Goal: Task Accomplishment & Management: Use online tool/utility

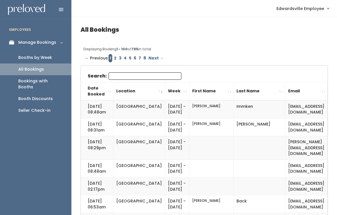
click at [42, 57] on div "Booths by Week" at bounding box center [35, 58] width 34 height 6
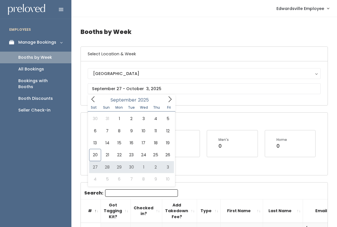
type input "September 27 to October 3"
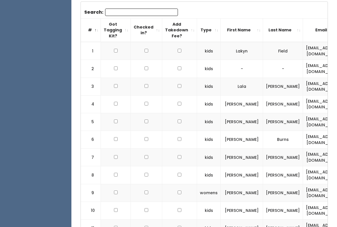
scroll to position [184, 0]
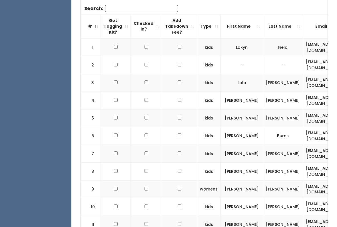
click at [116, 152] on input "checkbox" at bounding box center [116, 154] width 4 height 4
checkbox input "true"
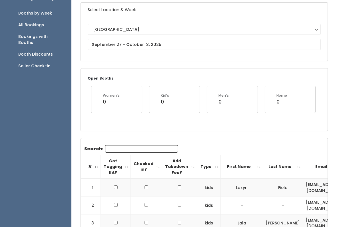
scroll to position [0, 0]
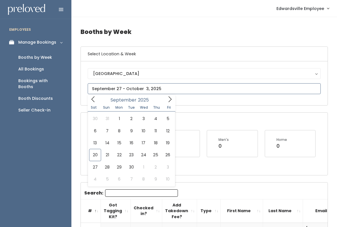
click at [170, 101] on icon at bounding box center [170, 99] width 6 height 6
type input "September 27 to October 3"
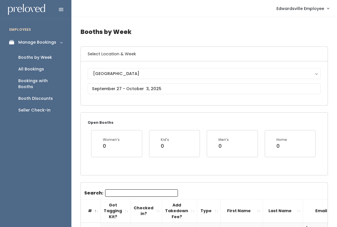
click at [184, 69] on button "[GEOGRAPHIC_DATA]" at bounding box center [204, 73] width 233 height 11
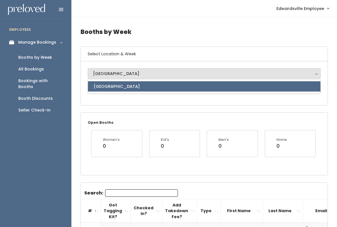
click at [189, 103] on div "Edwardsville Edwardsville Edwardsville" at bounding box center [204, 83] width 247 height 44
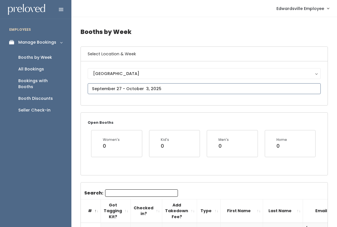
click at [198, 89] on input "text" at bounding box center [204, 88] width 233 height 11
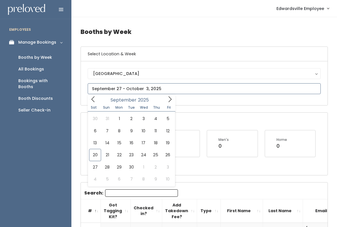
click at [170, 101] on icon at bounding box center [170, 99] width 6 height 6
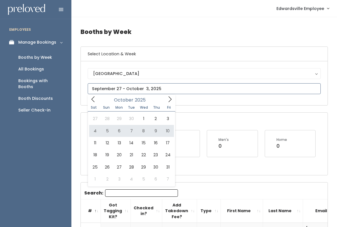
type input "October 4 to October 10"
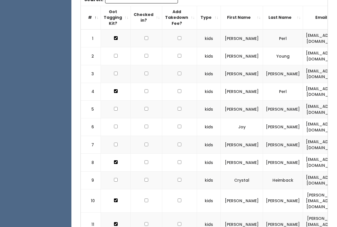
scroll to position [193, 0]
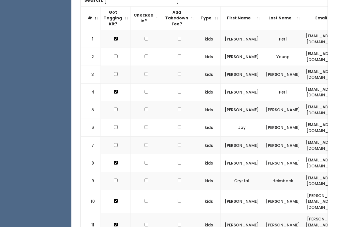
click at [117, 125] on input "checkbox" at bounding box center [116, 127] width 4 height 4
checkbox input "true"
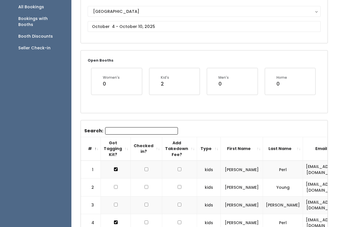
scroll to position [0, 0]
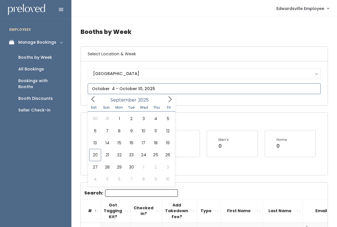
click at [96, 99] on icon at bounding box center [93, 99] width 6 height 6
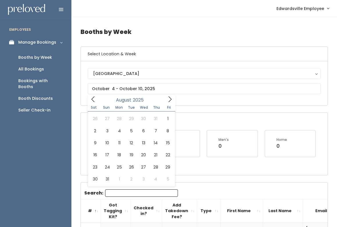
click at [43, 107] on div "Seller Check-in" at bounding box center [34, 110] width 32 height 6
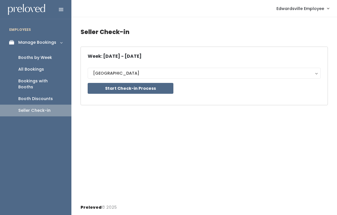
click at [141, 87] on button "Start Check-in Process" at bounding box center [131, 88] width 86 height 11
click at [58, 81] on div "Bookings with Booths" at bounding box center [40, 84] width 44 height 12
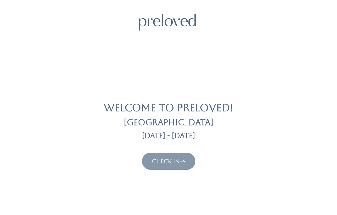
click at [179, 161] on link "Check In" at bounding box center [168, 161] width 33 height 7
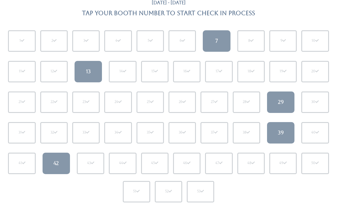
scroll to position [45, 0]
click at [57, 164] on div "42" at bounding box center [55, 162] width 5 height 7
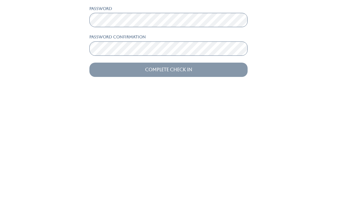
click at [205, 183] on input "Complete Check In" at bounding box center [168, 190] width 158 height 14
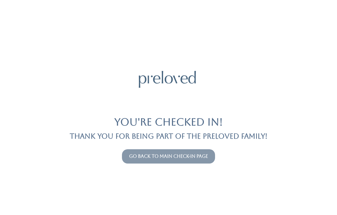
click at [200, 156] on link "Go back to main check-in page" at bounding box center [168, 155] width 79 height 5
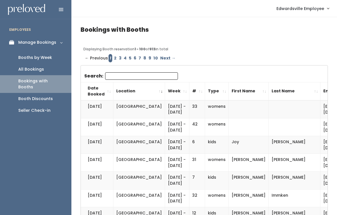
click at [56, 56] on link "Booths by Week" at bounding box center [35, 58] width 71 height 12
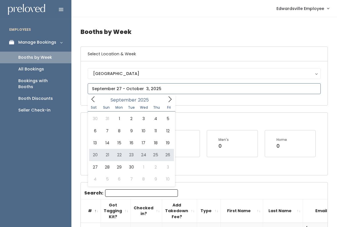
type input "September 20 to September 26"
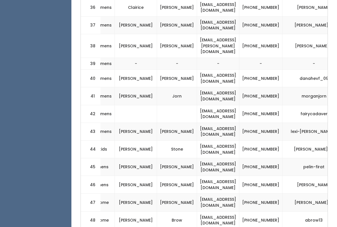
scroll to position [0, 106]
